Goal: Find specific fact: Find specific page/section

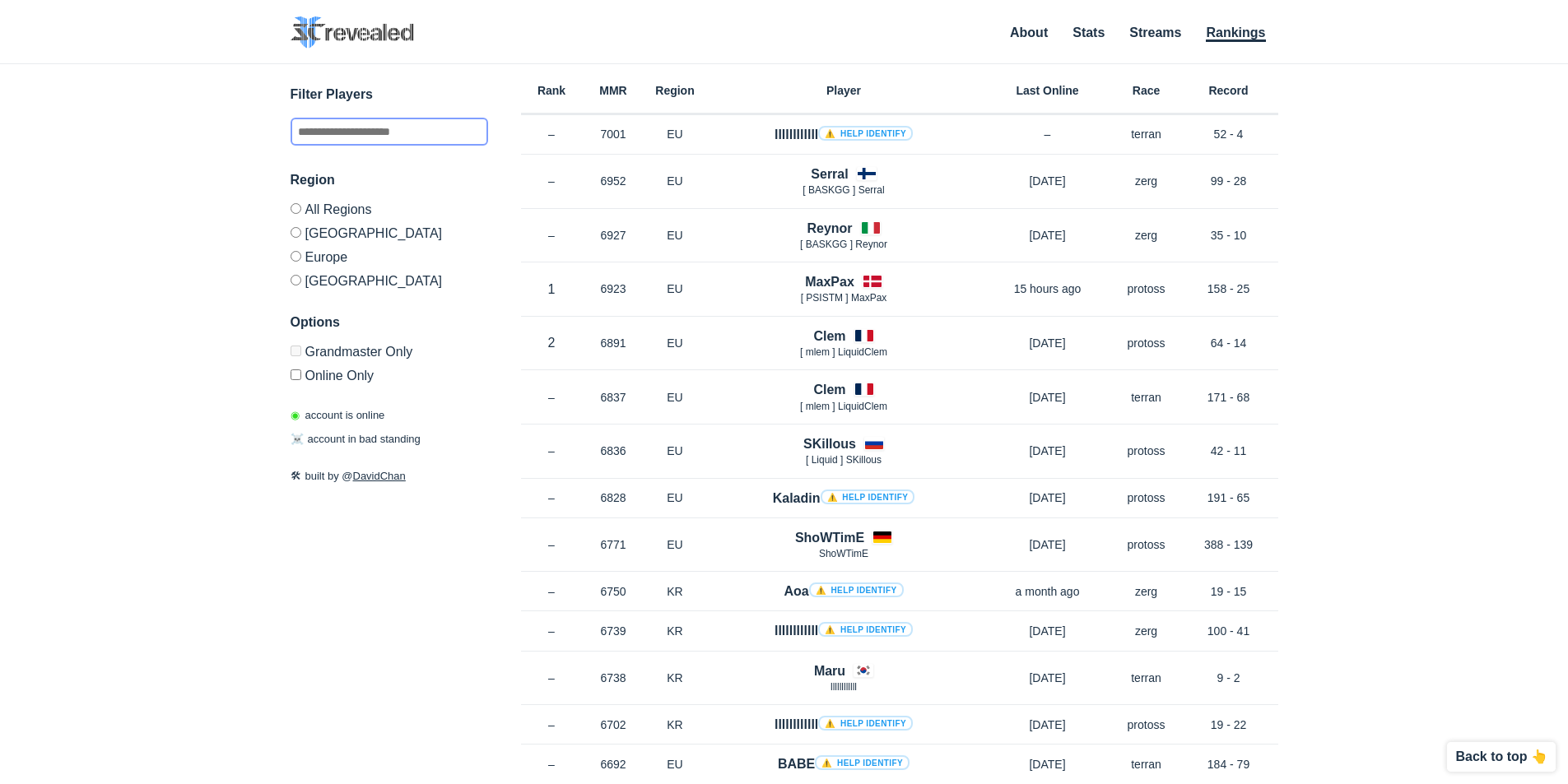
click at [400, 129] on input "text" at bounding box center [389, 132] width 197 height 28
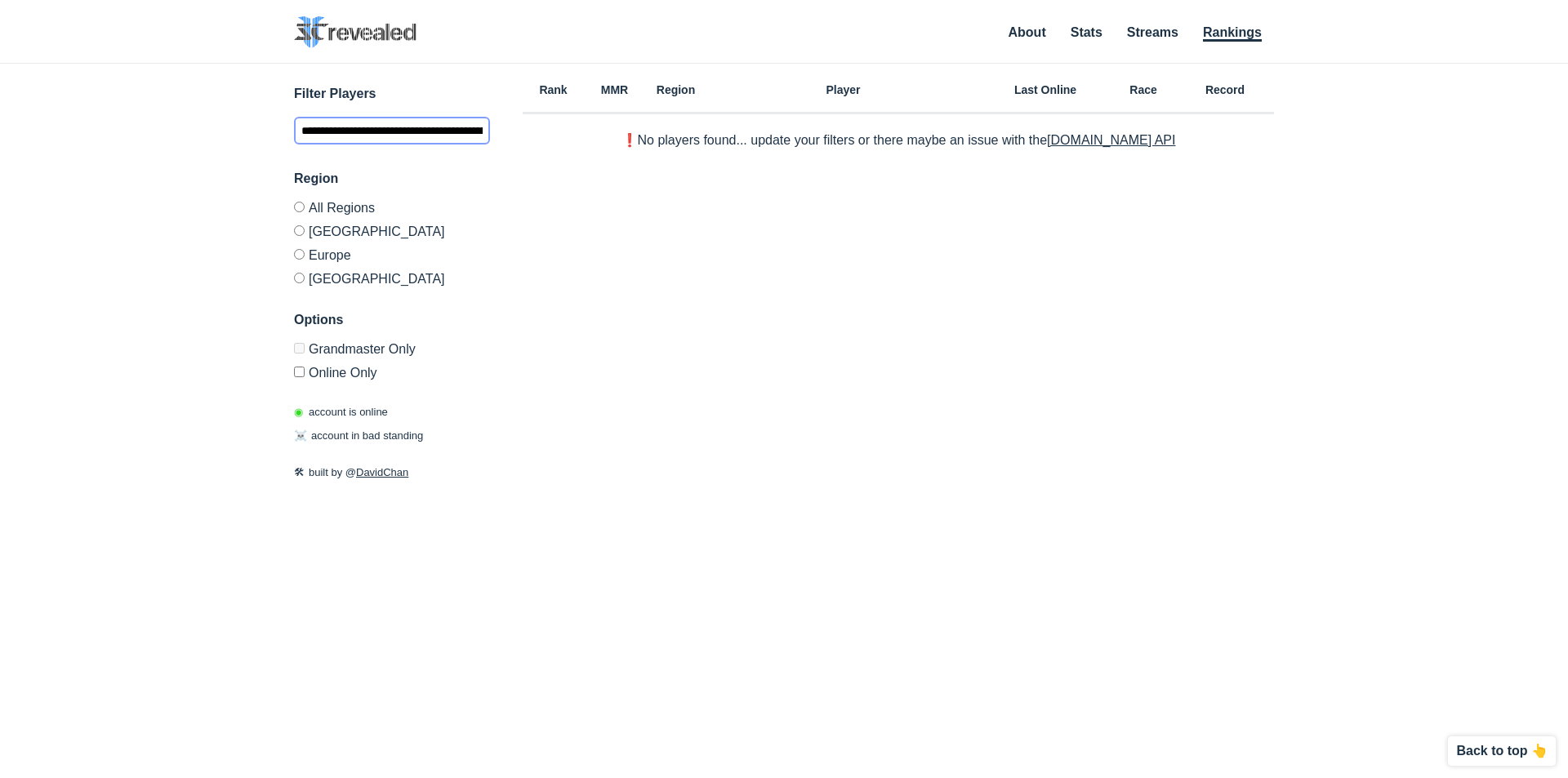
scroll to position [0, 84]
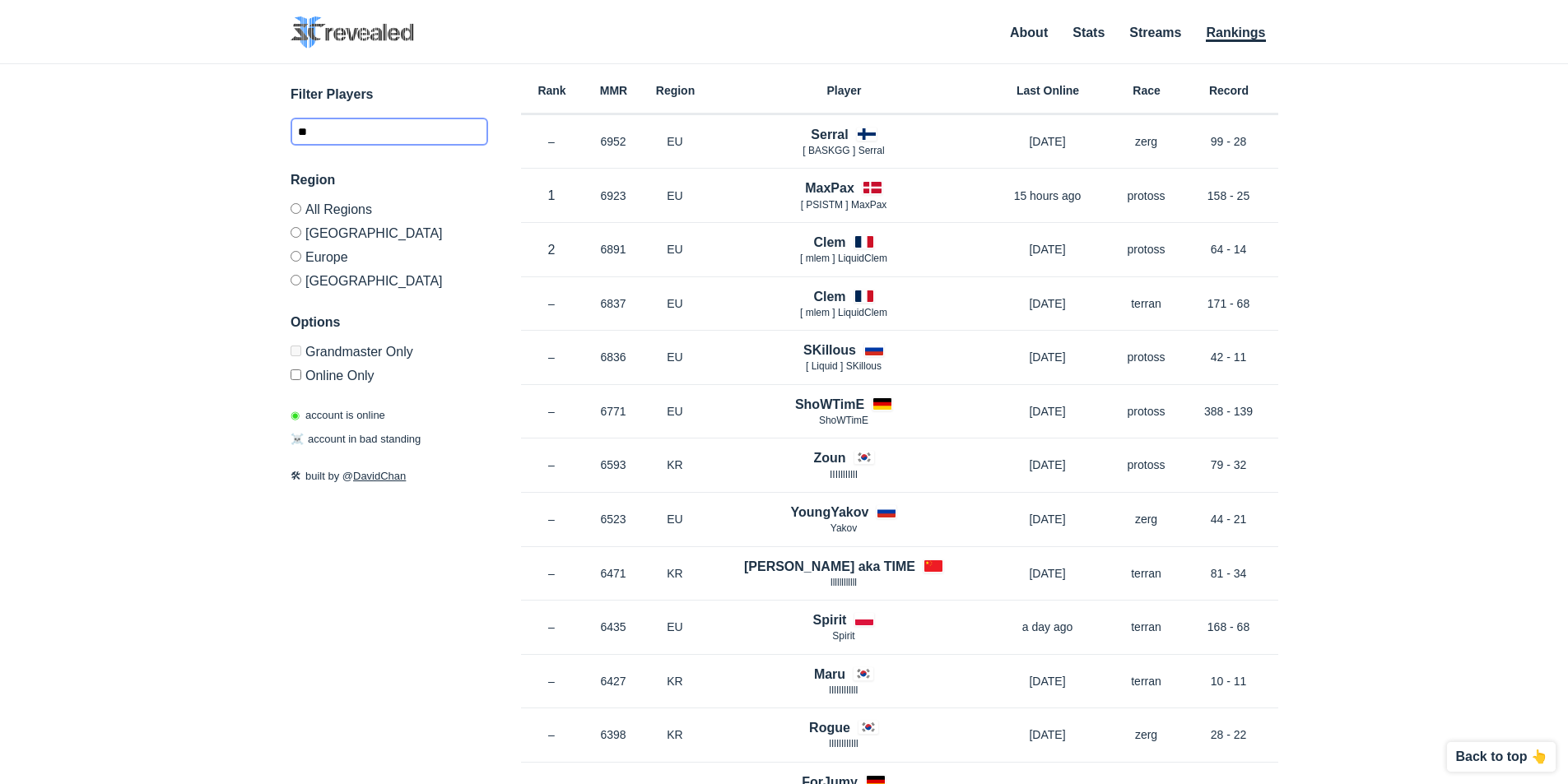
type input "*"
